Goal: Communication & Community: Answer question/provide support

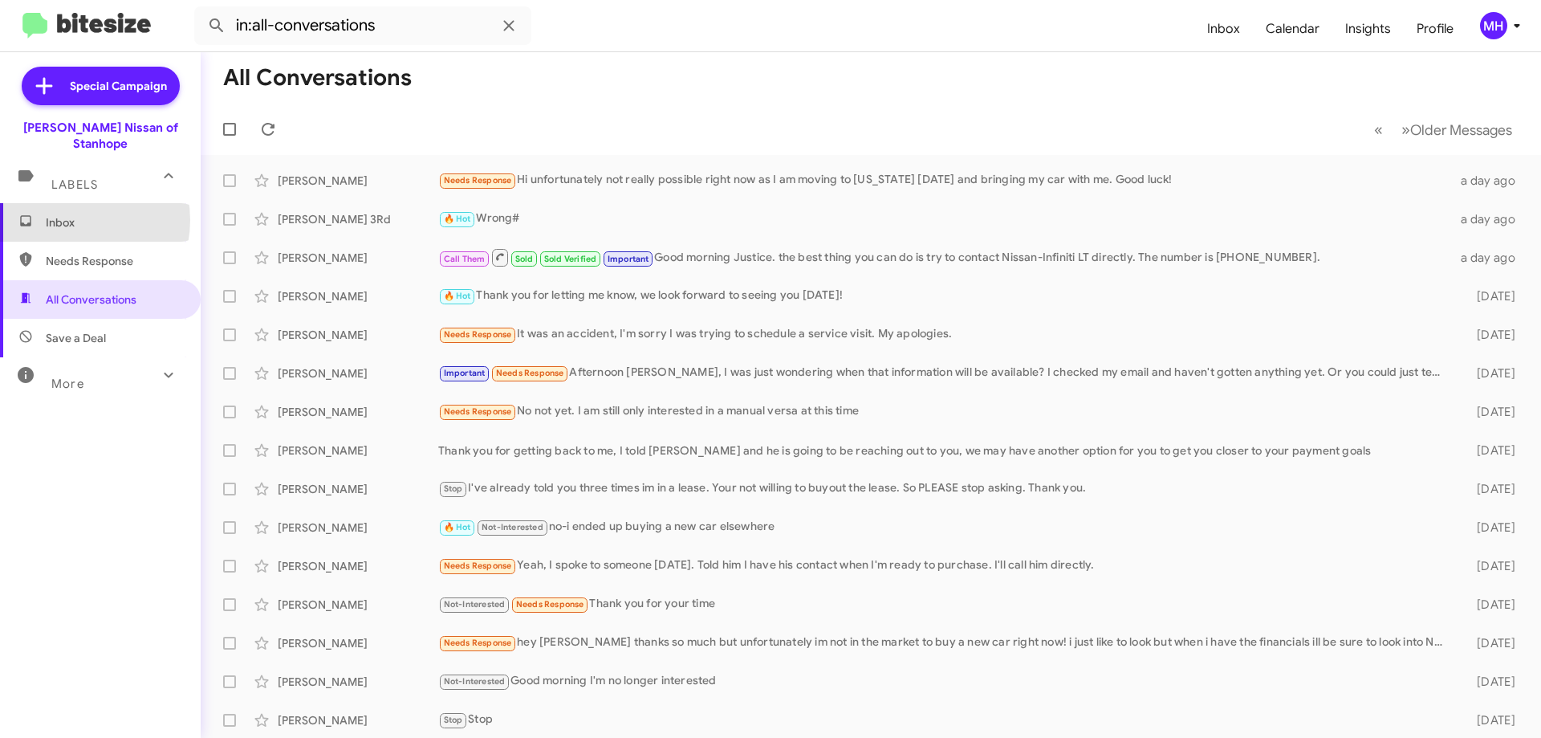
click at [69, 214] on span "Inbox" at bounding box center [114, 222] width 136 height 16
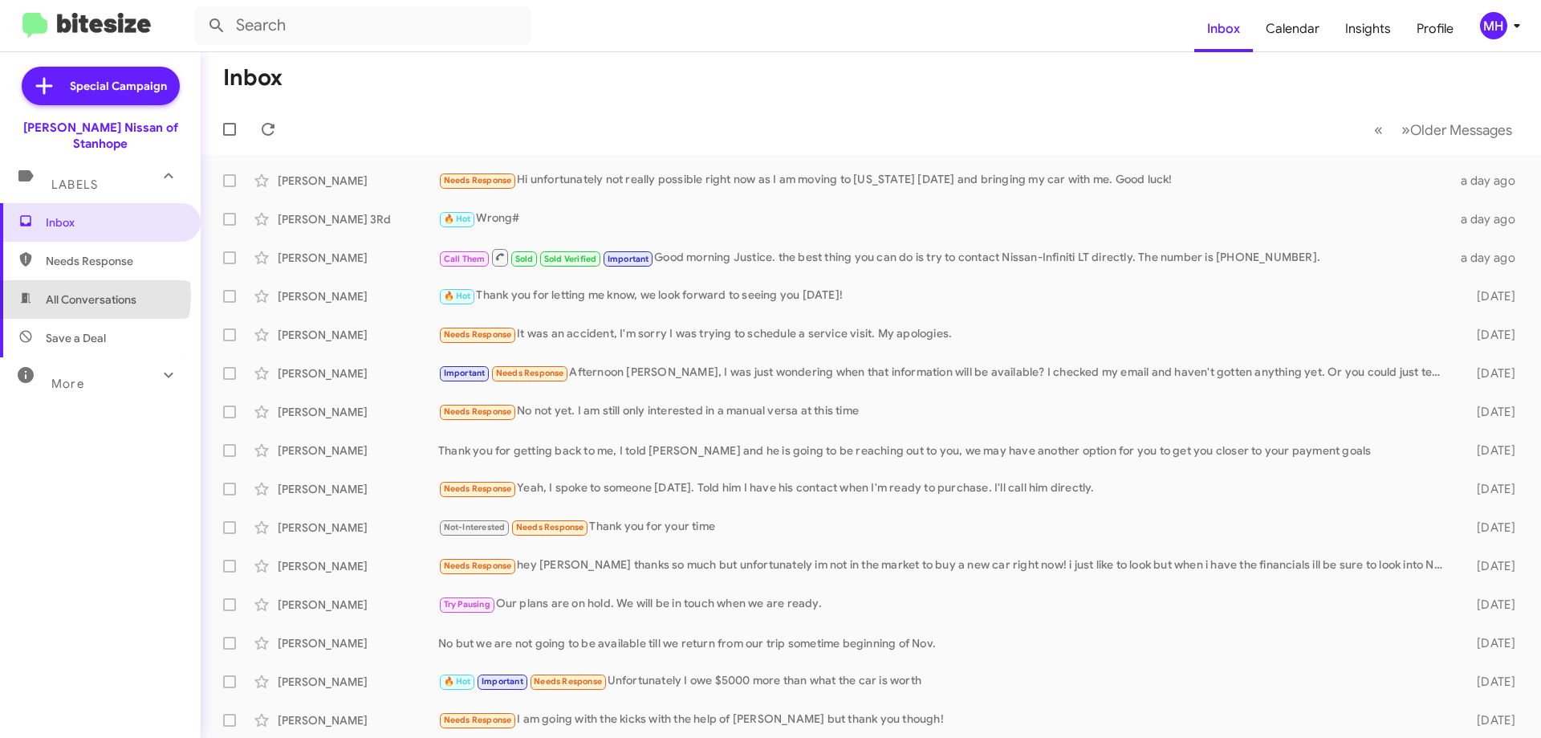
click at [71, 291] on span "All Conversations" at bounding box center [91, 299] width 91 height 16
type input "in:all-conversations"
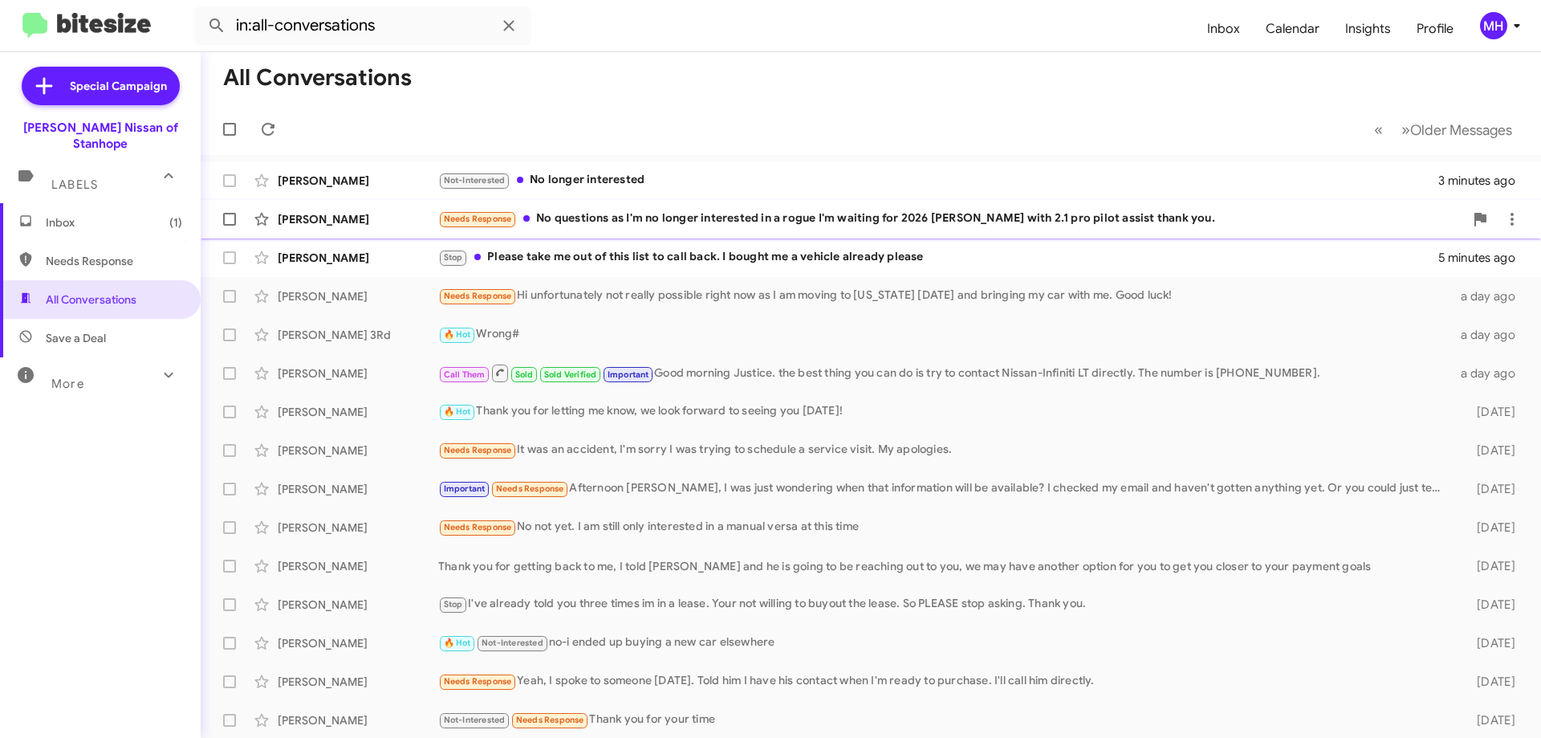
click at [848, 214] on div "Needs Response No questions as I'm no longer interested in a rogue I'm waiting …" at bounding box center [951, 219] width 1026 height 18
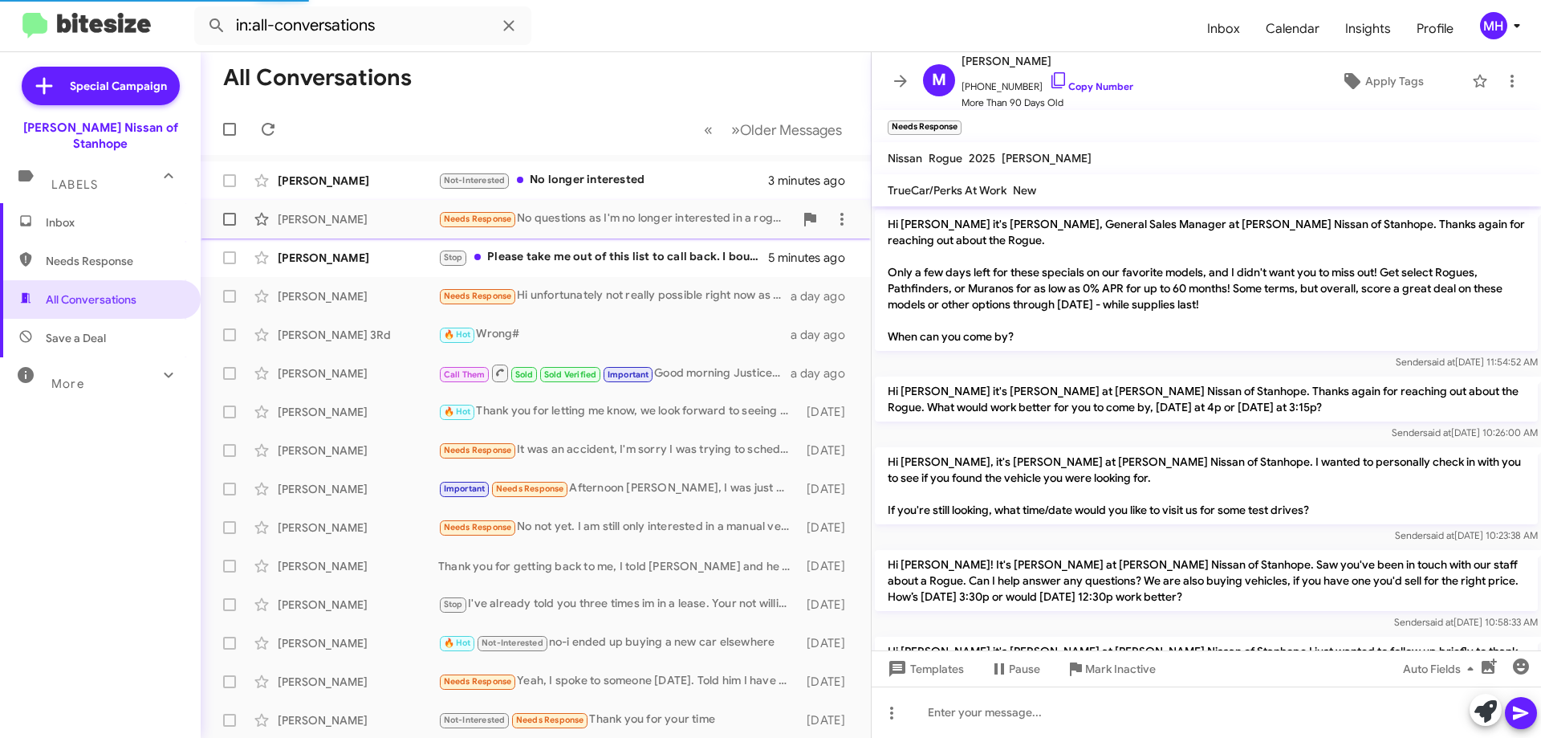
scroll to position [874, 0]
